Goal: Information Seeking & Learning: Learn about a topic

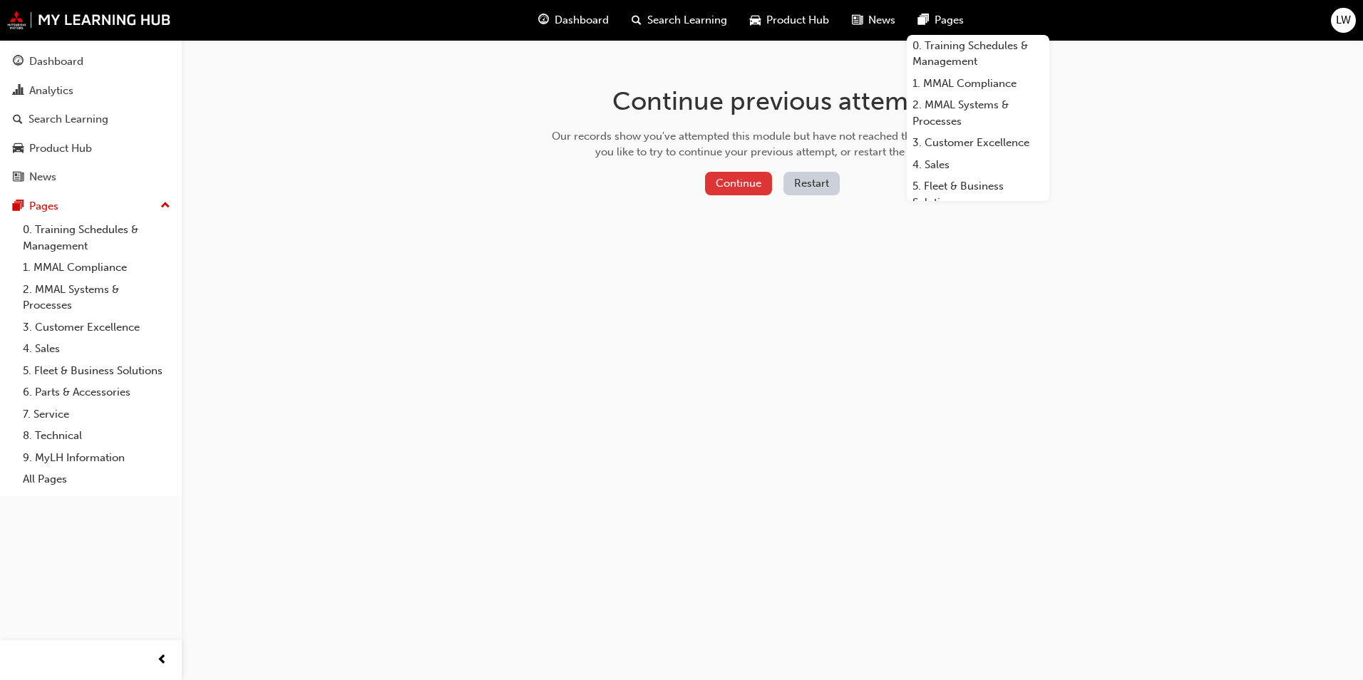
click at [733, 189] on button "Continue" at bounding box center [738, 184] width 67 height 24
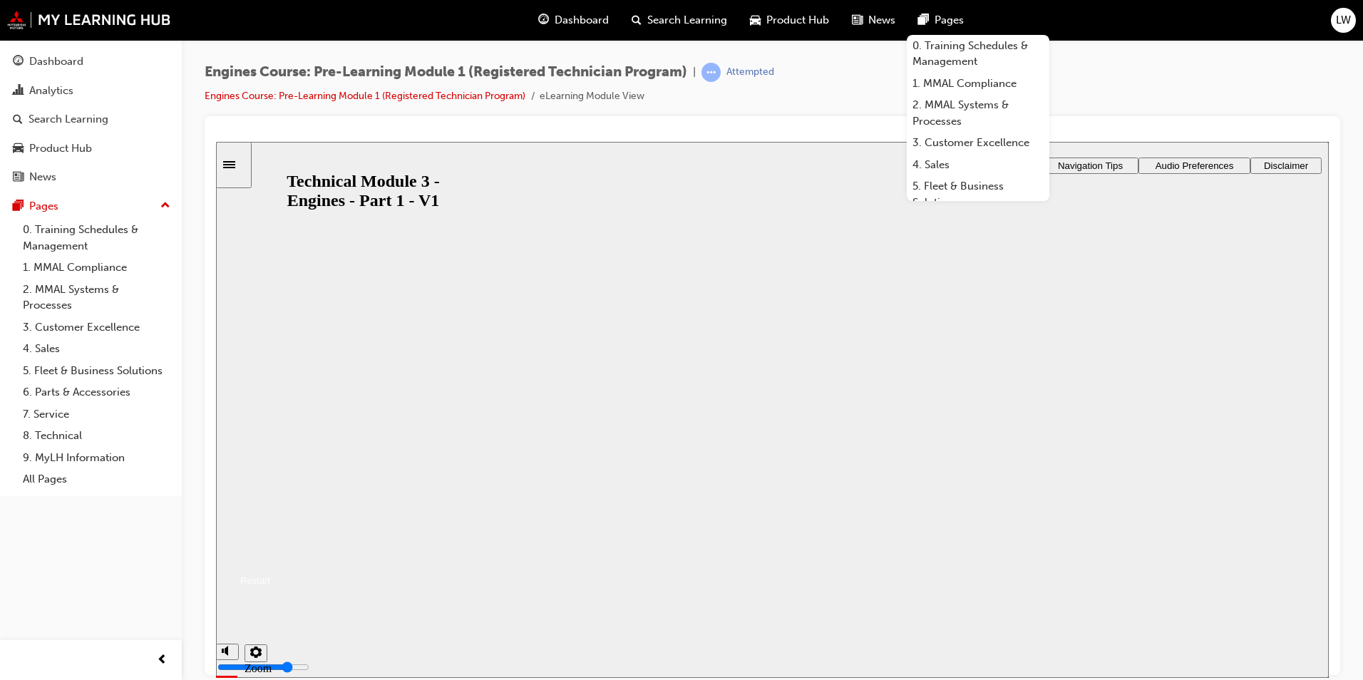
click at [777, 124] on div at bounding box center [773, 395] width 1136 height 559
click at [559, 11] on div "Dashboard" at bounding box center [573, 20] width 93 height 29
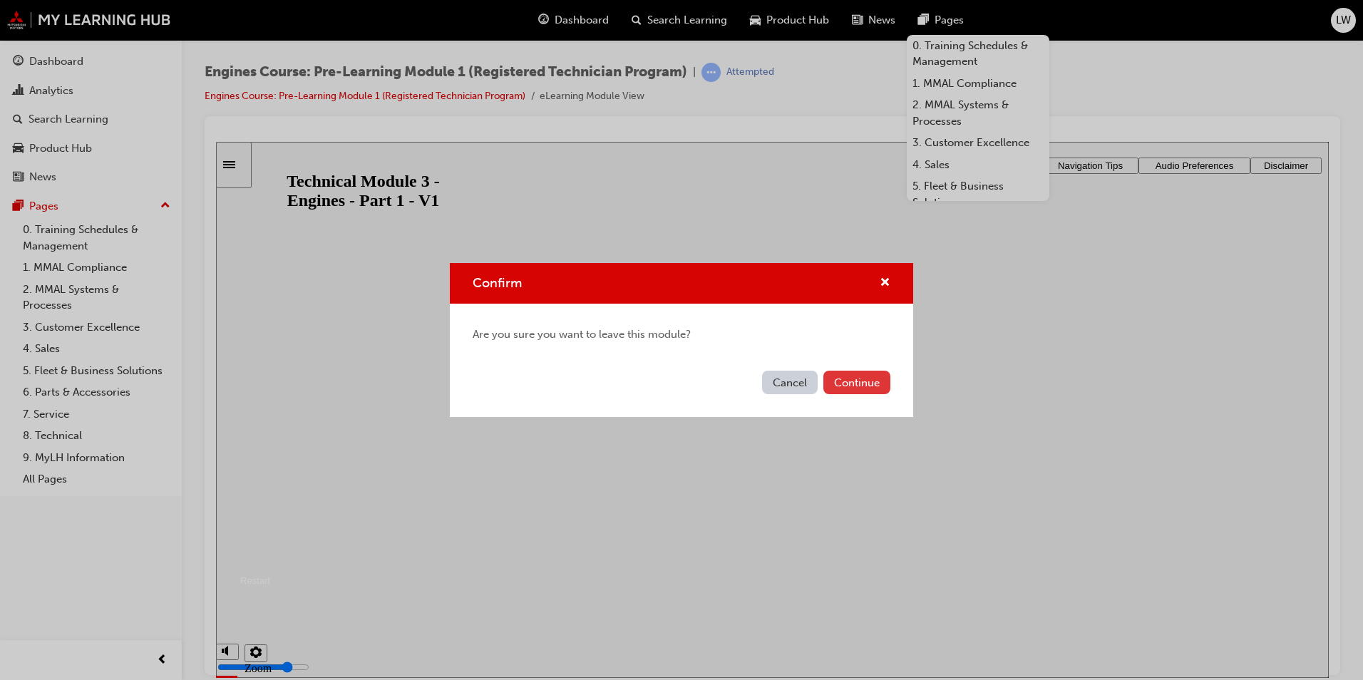
click at [875, 383] on button "Continue" at bounding box center [856, 383] width 67 height 24
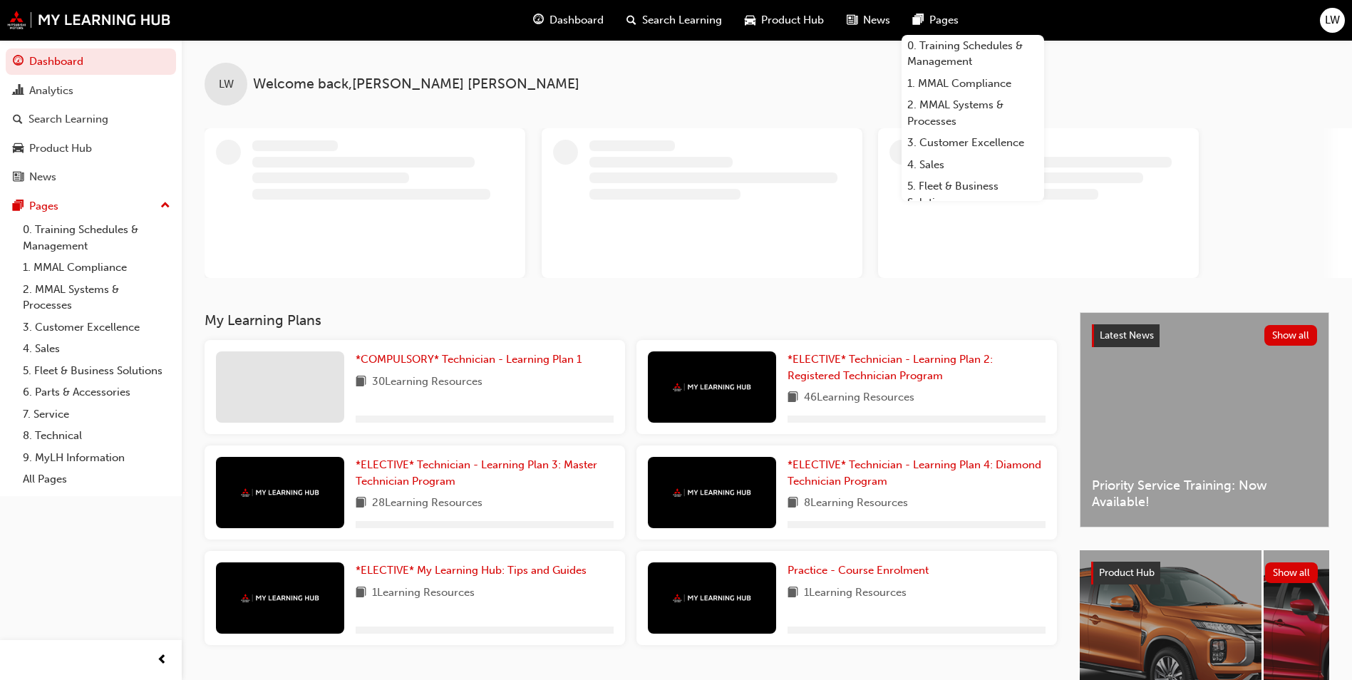
click at [949, 20] on span "Pages" at bounding box center [944, 20] width 29 height 16
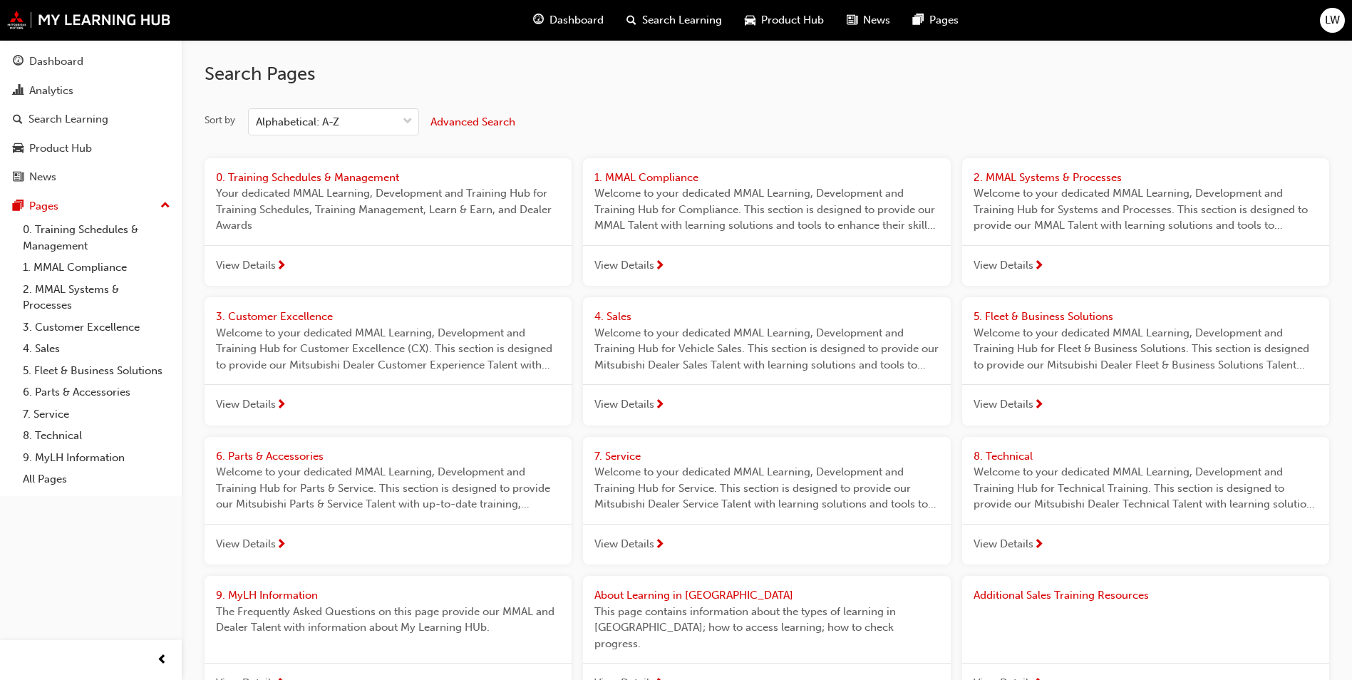
click at [568, 17] on span "Dashboard" at bounding box center [577, 20] width 54 height 16
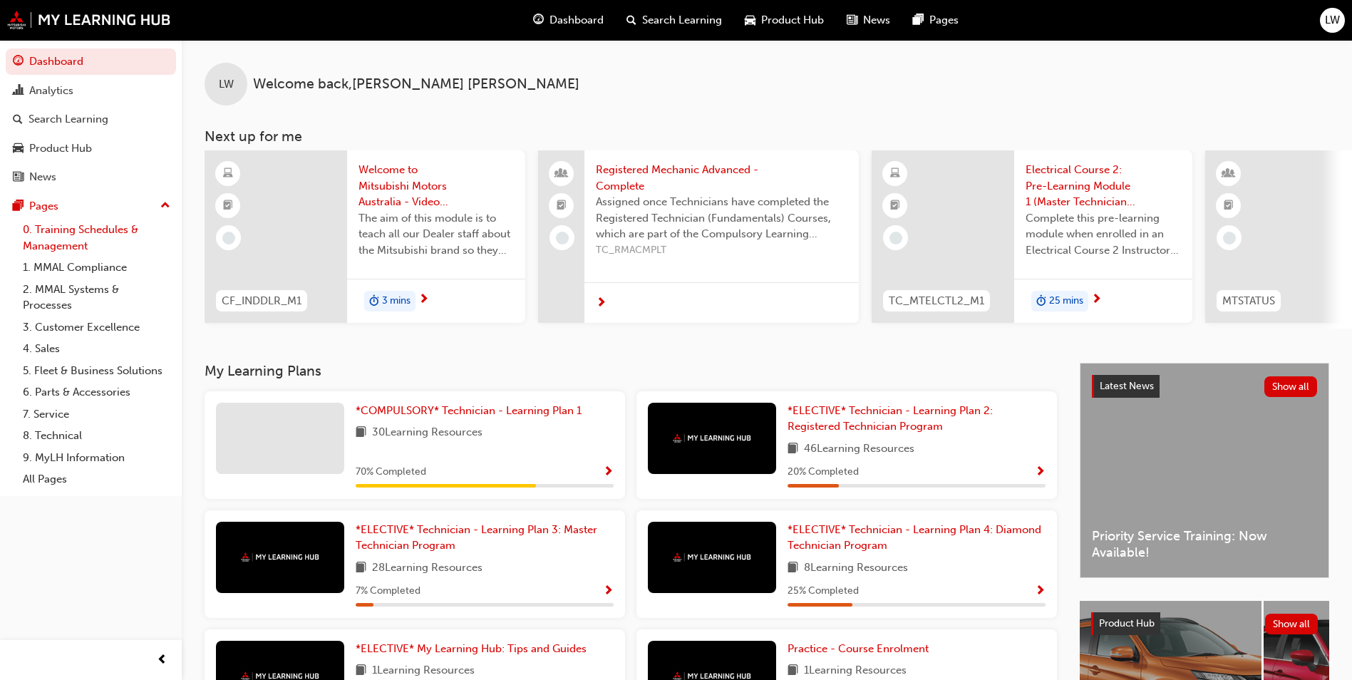
click at [99, 241] on link "0. Training Schedules & Management" at bounding box center [96, 238] width 159 height 38
